Goal: Find specific page/section: Find specific page/section

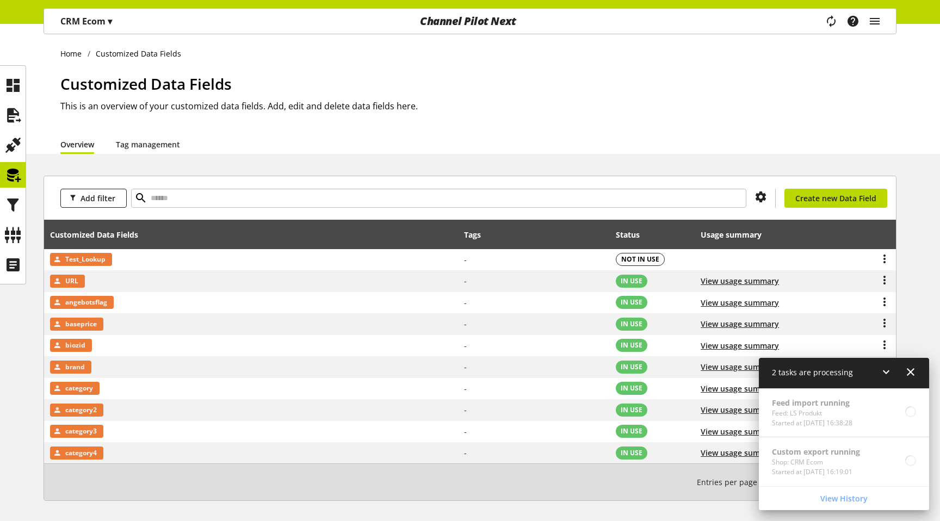
click at [910, 372] on icon at bounding box center [910, 372] width 13 height 20
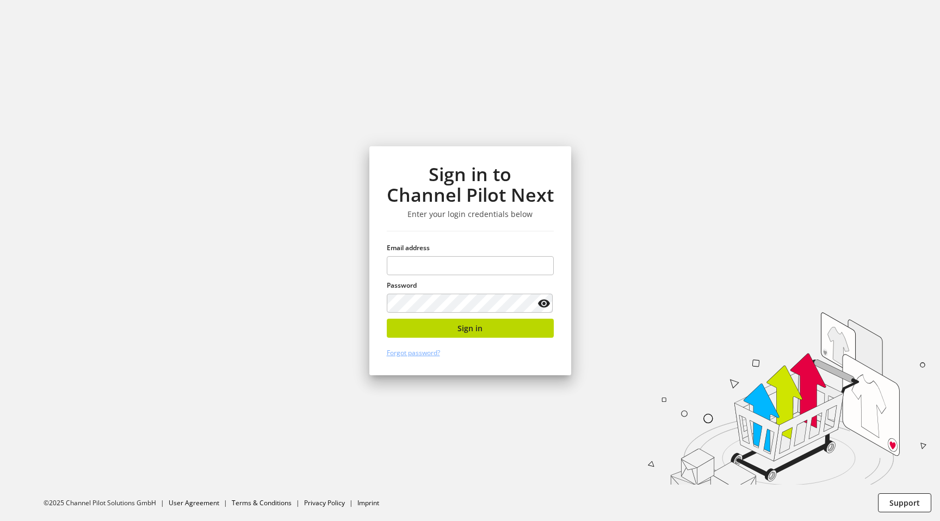
click at [386, 297] on div "Sign in to Channel Pilot Next Enter your login credentials below Email address …" at bounding box center [470, 260] width 202 height 229
type input "**********"
click at [454, 337] on button "Sign in" at bounding box center [470, 328] width 167 height 19
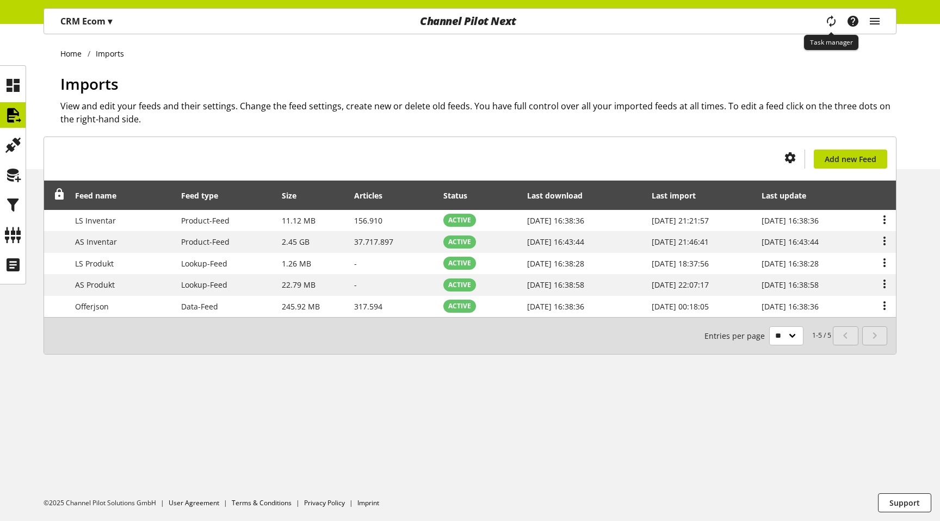
click at [835, 26] on icon "main navigation" at bounding box center [831, 20] width 21 height 23
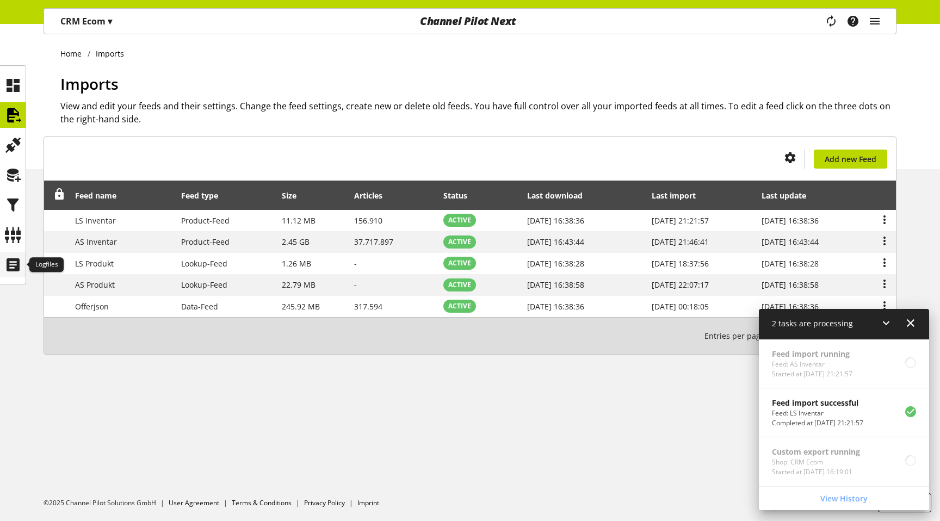
click at [12, 258] on icon at bounding box center [12, 265] width 17 height 22
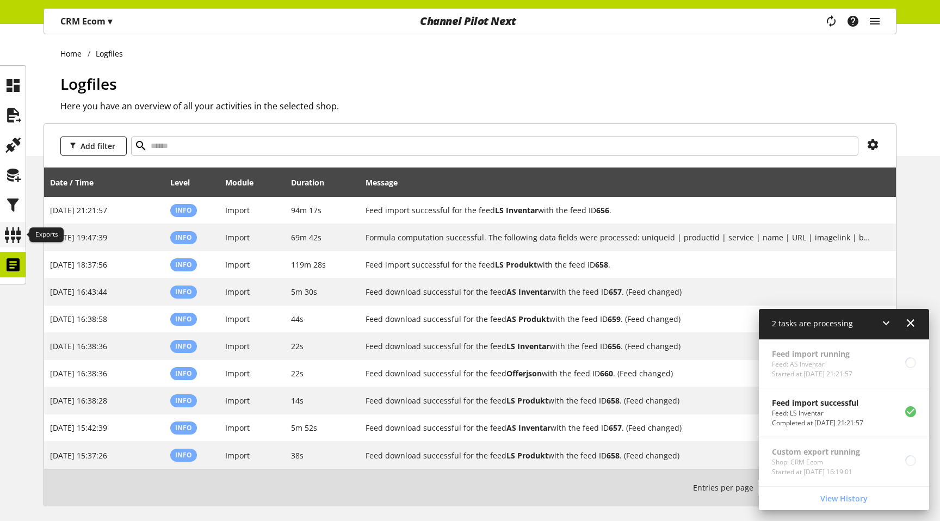
click at [15, 235] on icon at bounding box center [12, 235] width 17 height 22
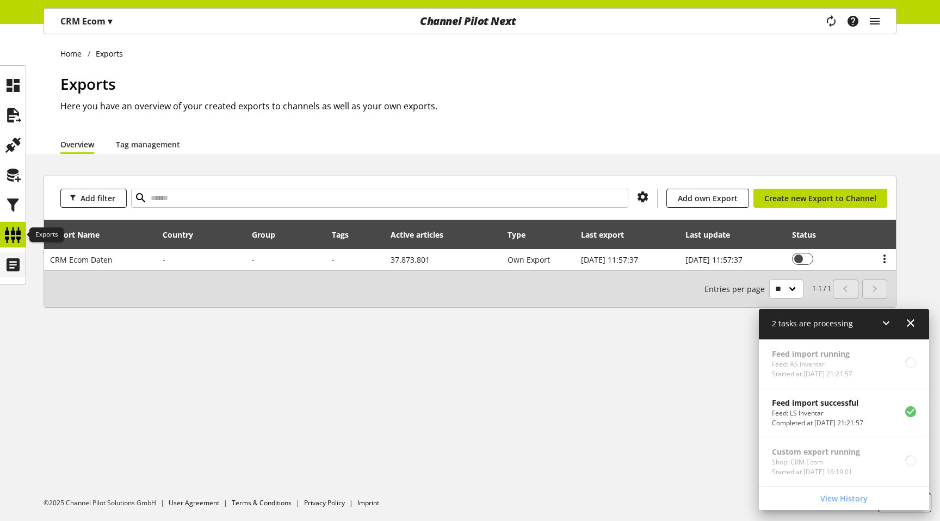
click at [15, 264] on icon at bounding box center [12, 265] width 17 height 22
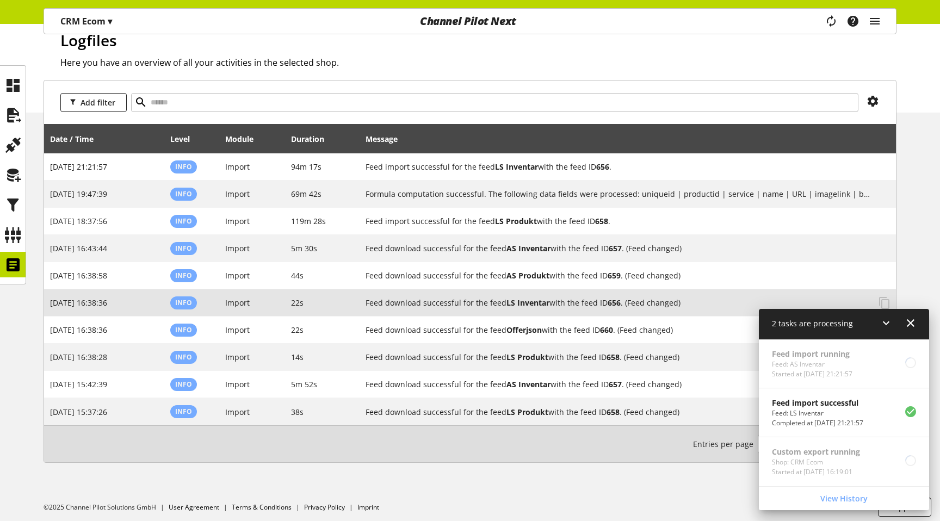
scroll to position [48, 0]
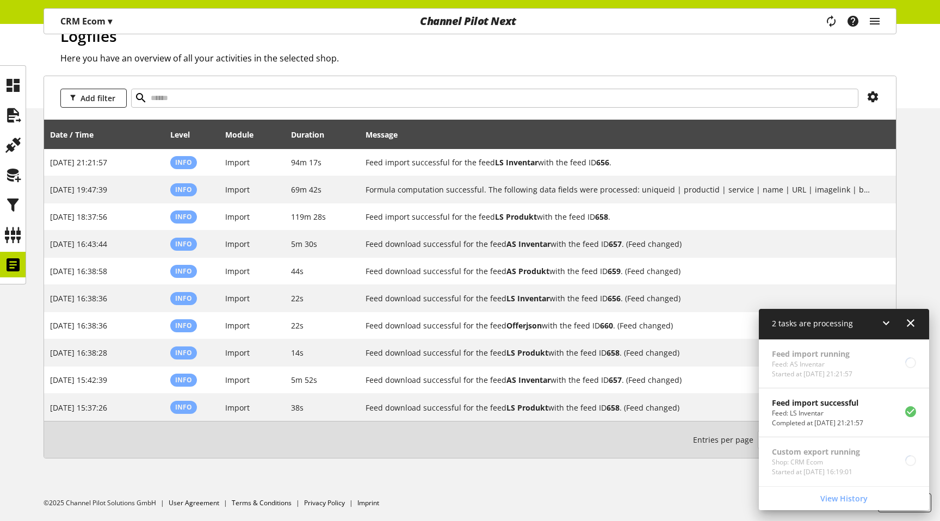
click at [911, 328] on icon at bounding box center [910, 323] width 13 height 20
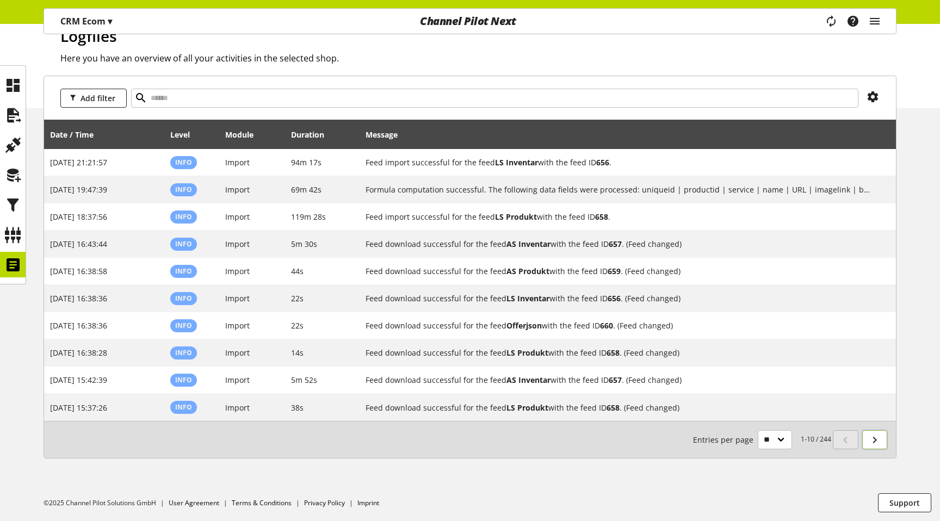
click at [877, 442] on icon at bounding box center [874, 440] width 13 height 20
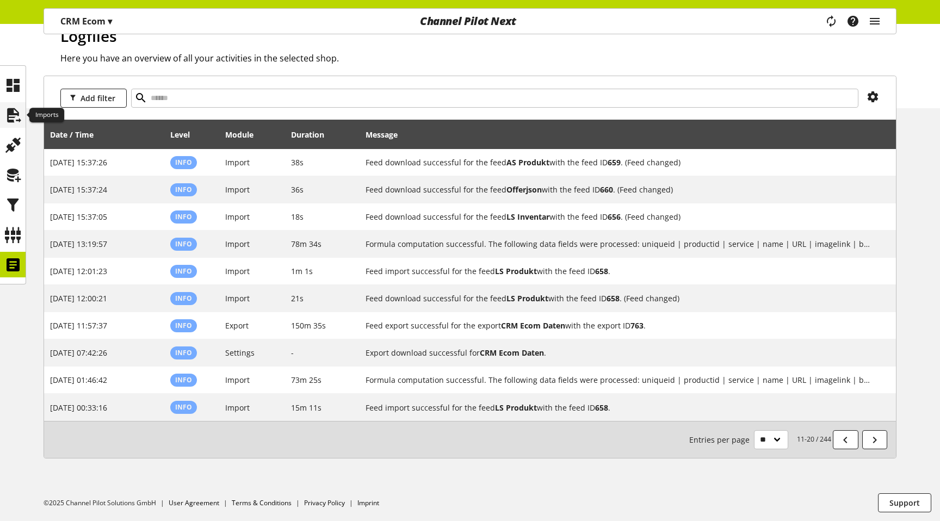
click at [22, 111] on div at bounding box center [13, 115] width 26 height 26
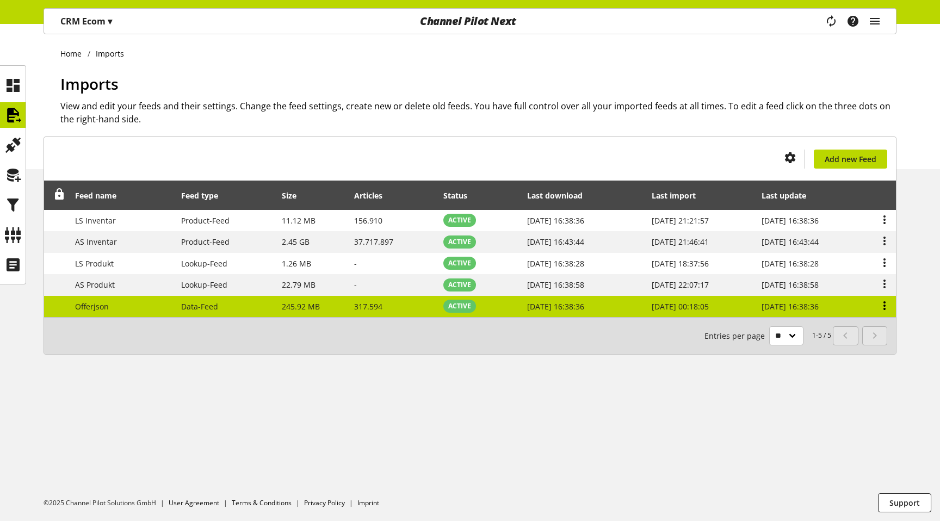
click at [888, 309] on icon at bounding box center [884, 306] width 13 height 20
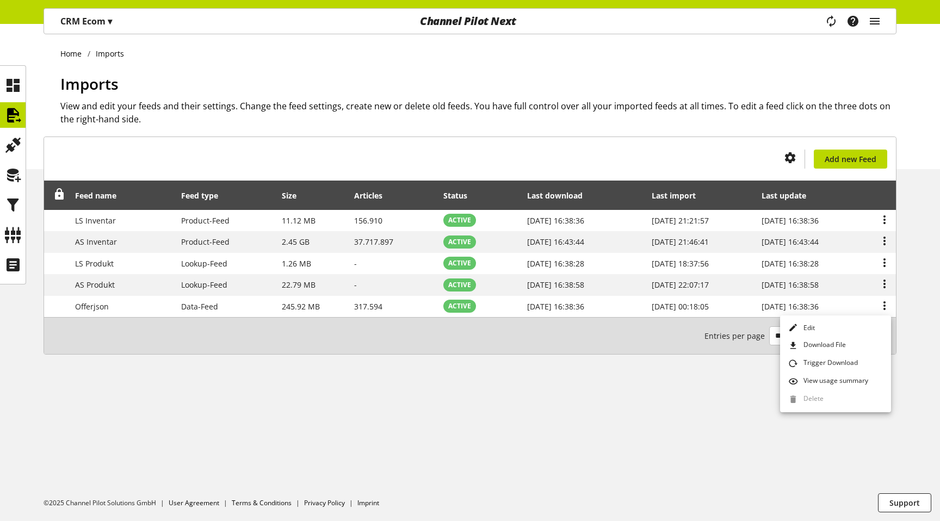
click at [927, 223] on div "You don't have permission to create an import feed. Add new Feed Feed name Feed…" at bounding box center [470, 258] width 940 height 244
